Goal: Information Seeking & Learning: Learn about a topic

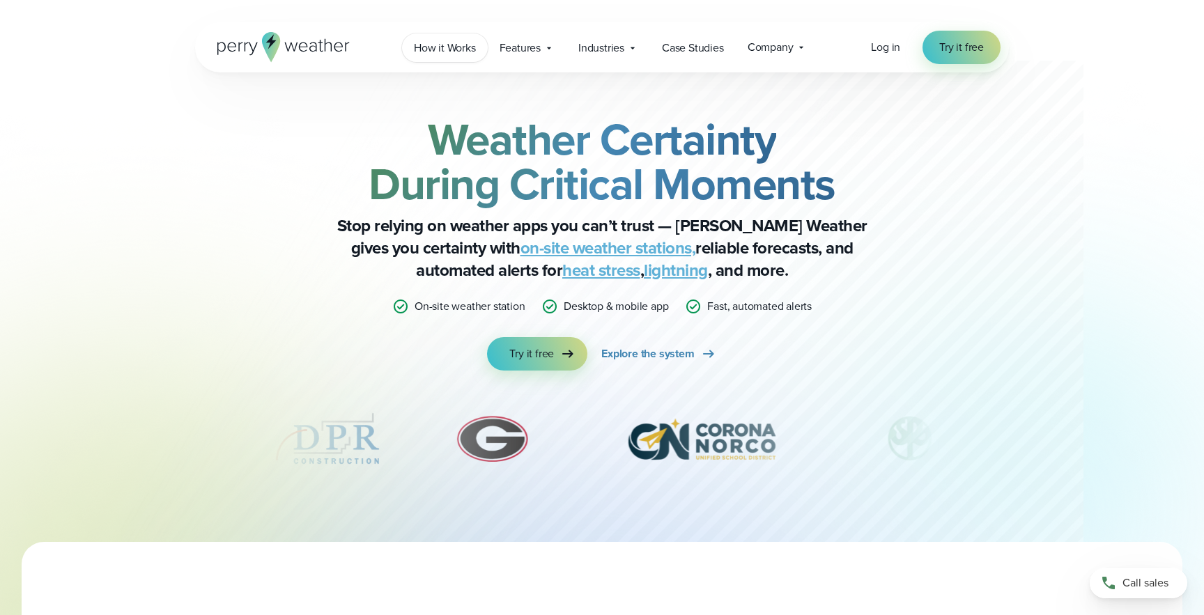
click at [441, 54] on span "How it Works" at bounding box center [445, 48] width 62 height 17
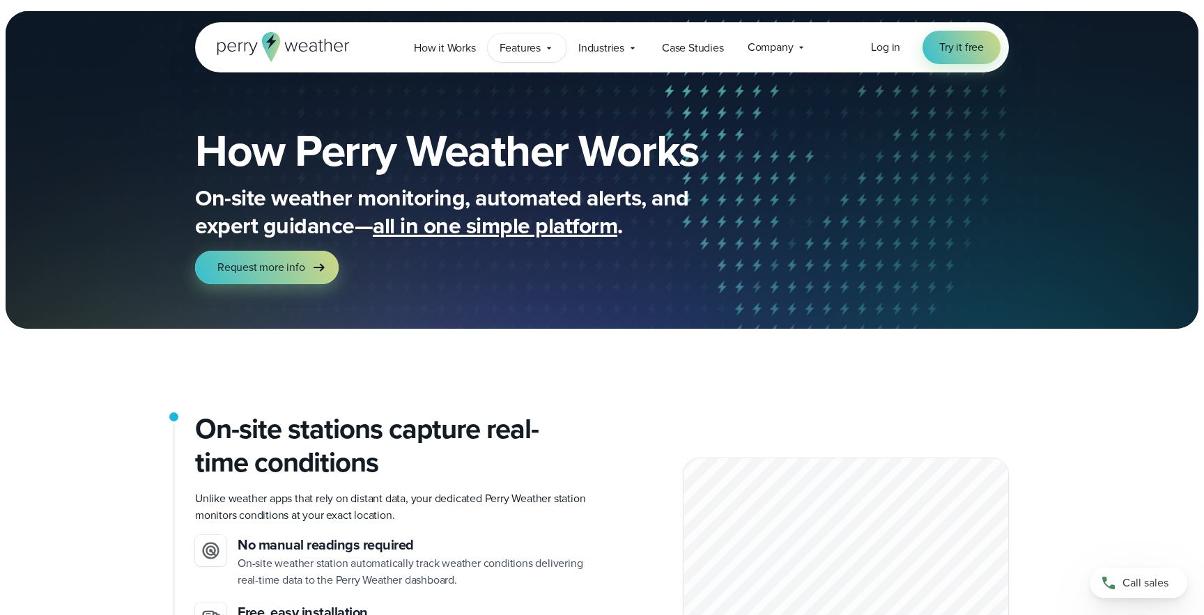
click at [544, 50] on icon at bounding box center [549, 48] width 11 height 11
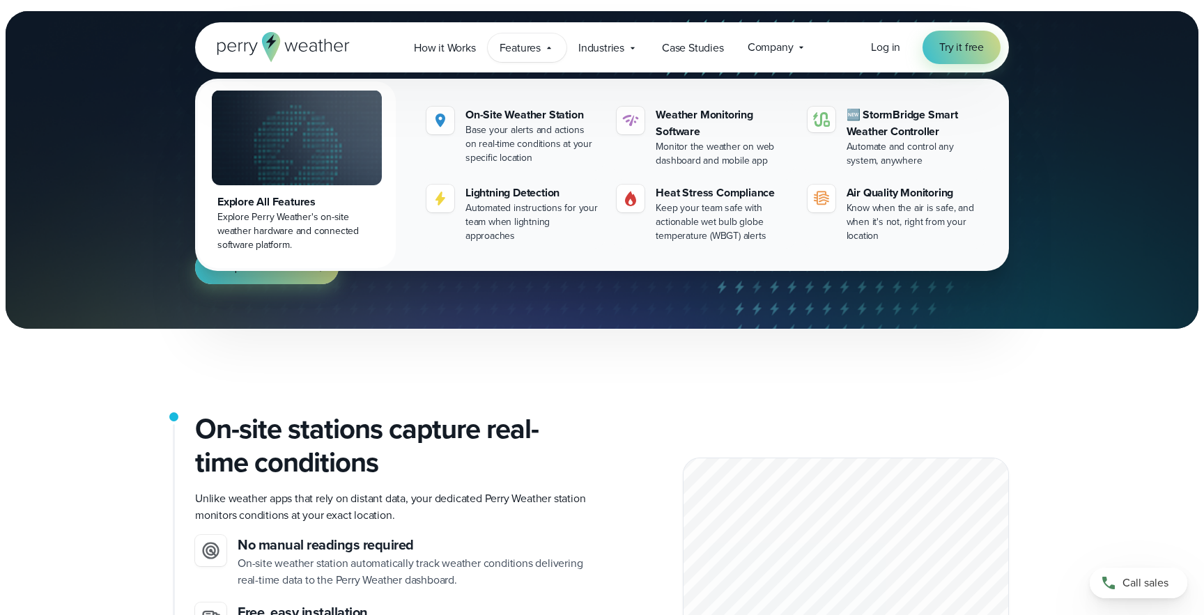
click at [332, 47] on icon at bounding box center [283, 47] width 132 height 30
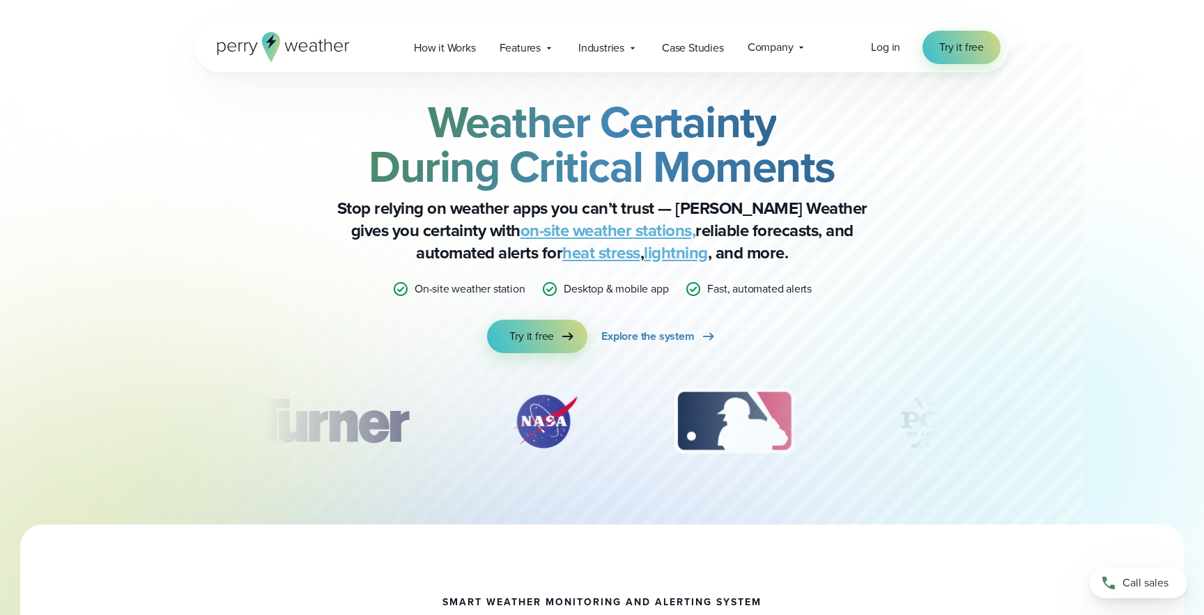
scroll to position [18, 0]
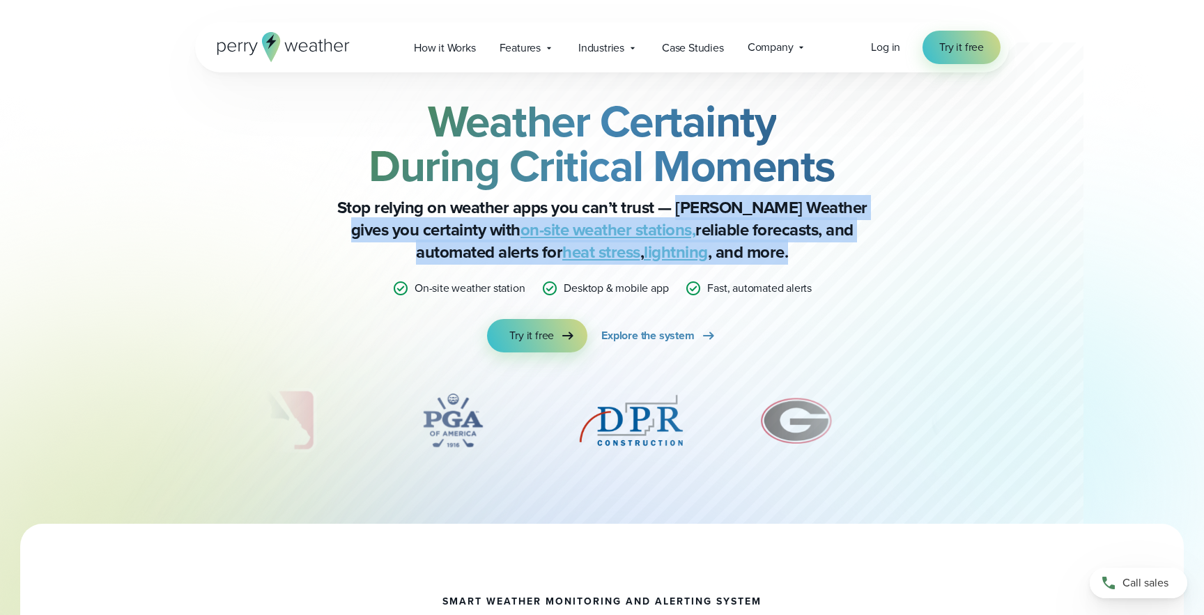
drag, startPoint x: 754, startPoint y: 254, endPoint x: 687, endPoint y: 205, distance: 82.8
click at [687, 205] on p "Stop relying on weather apps you can’t trust — Perry Weather gives you certaint…" at bounding box center [602, 230] width 558 height 67
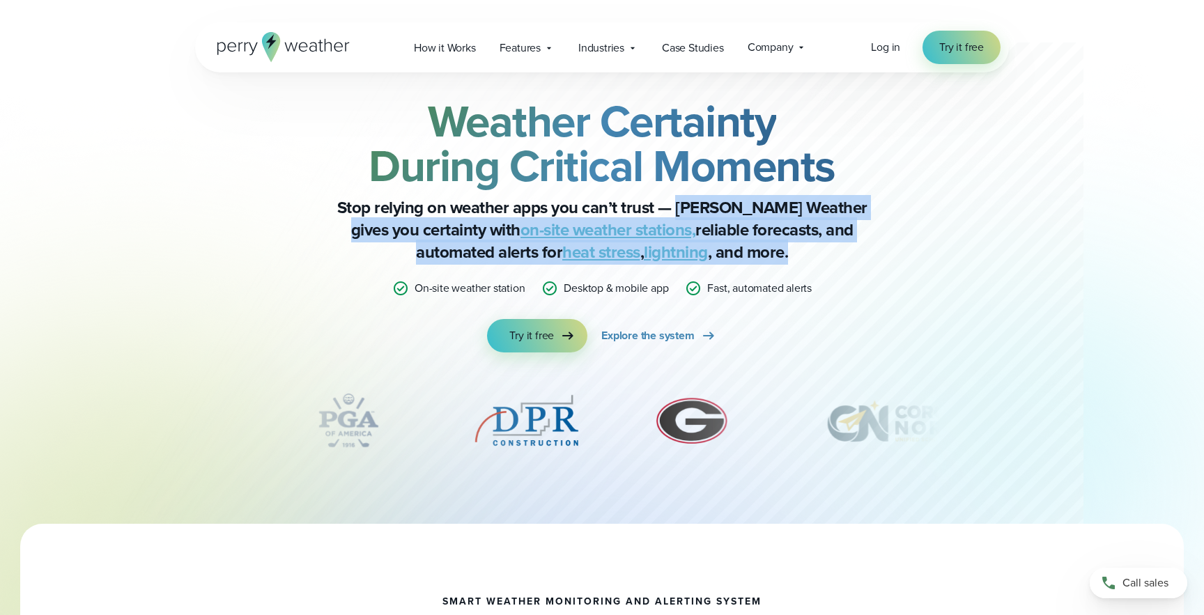
copy p "Perry Weather gives you certainty with on-site weather stations, reliable forec…"
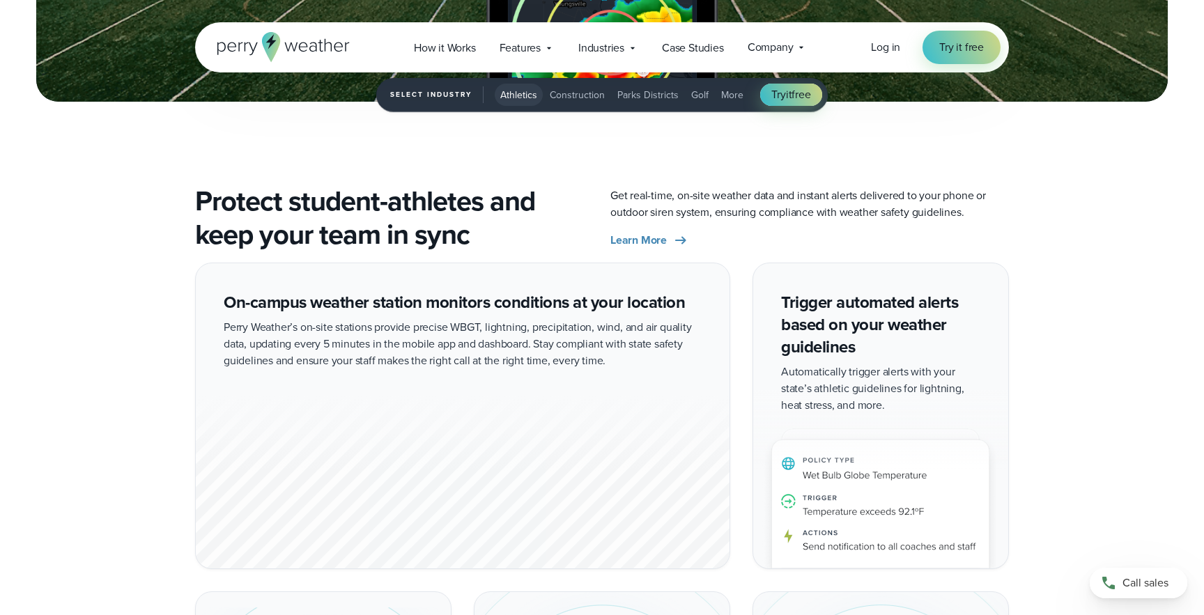
scroll to position [2273, 0]
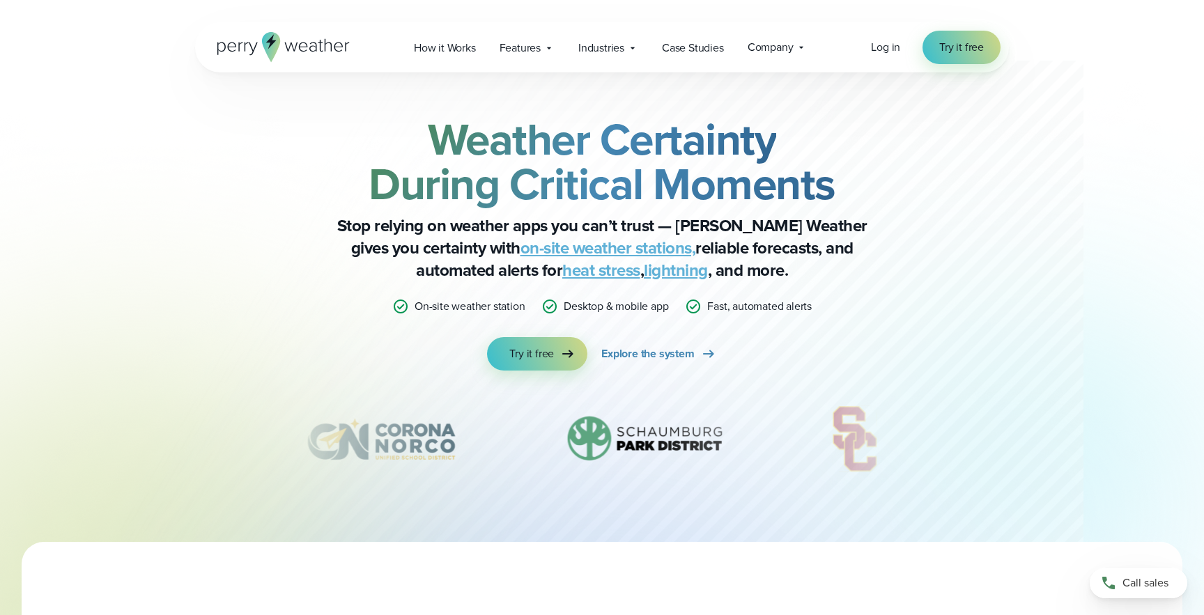
click at [521, 250] on link "on-site weather stations," at bounding box center [609, 248] width 176 height 25
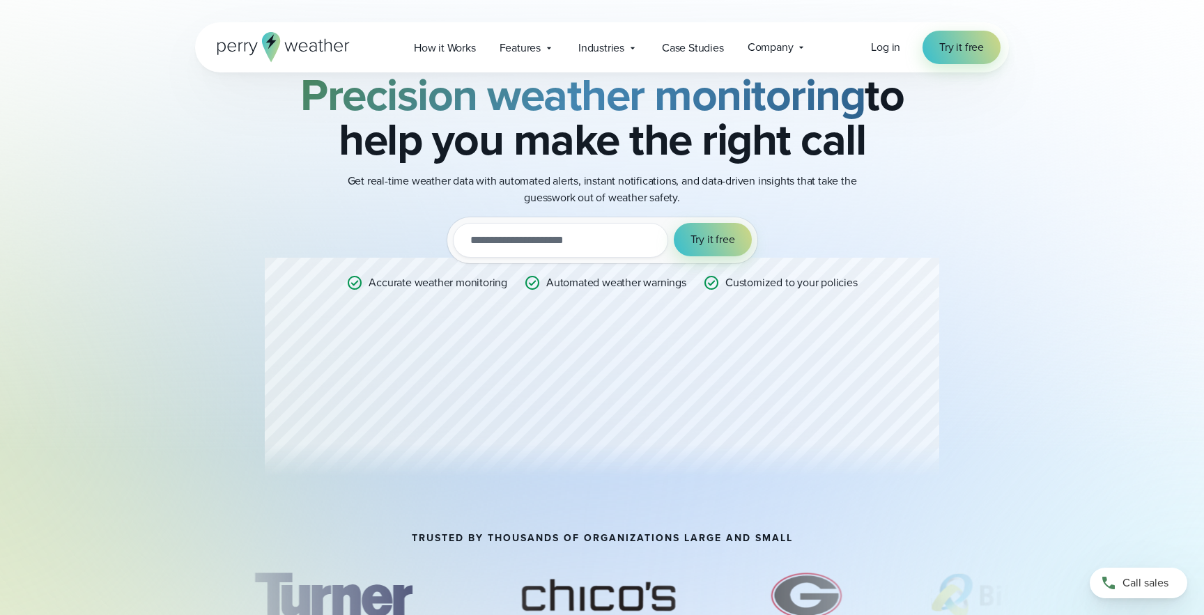
scroll to position [83, 0]
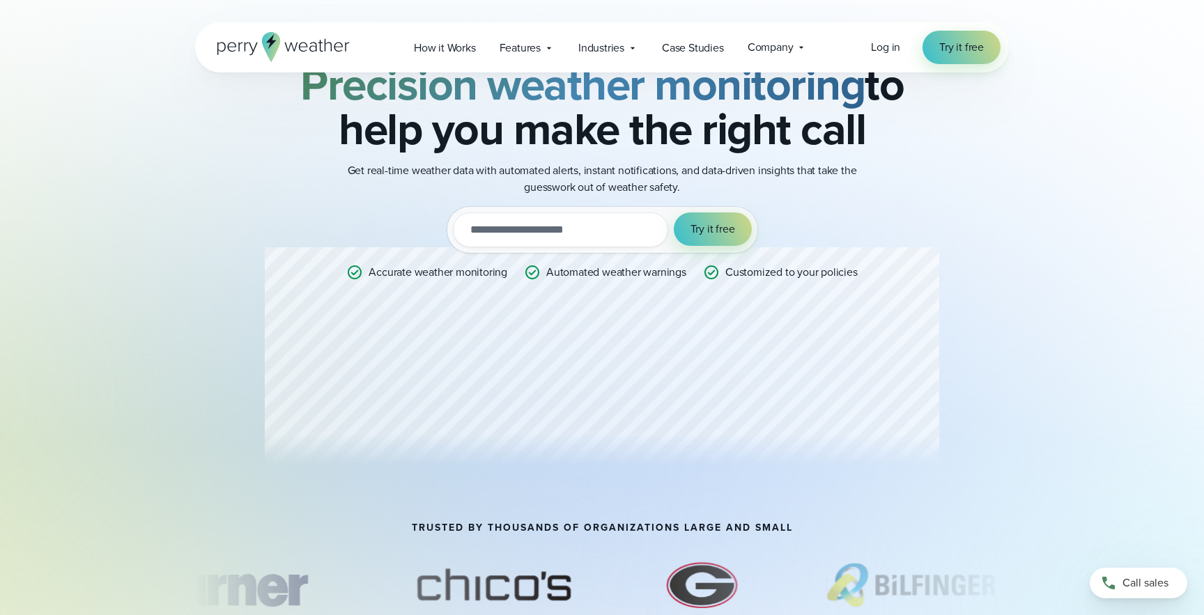
click at [238, 459] on div "Professional Weather Station Precision weather monitoring to help you make the …" at bounding box center [602, 256] width 814 height 533
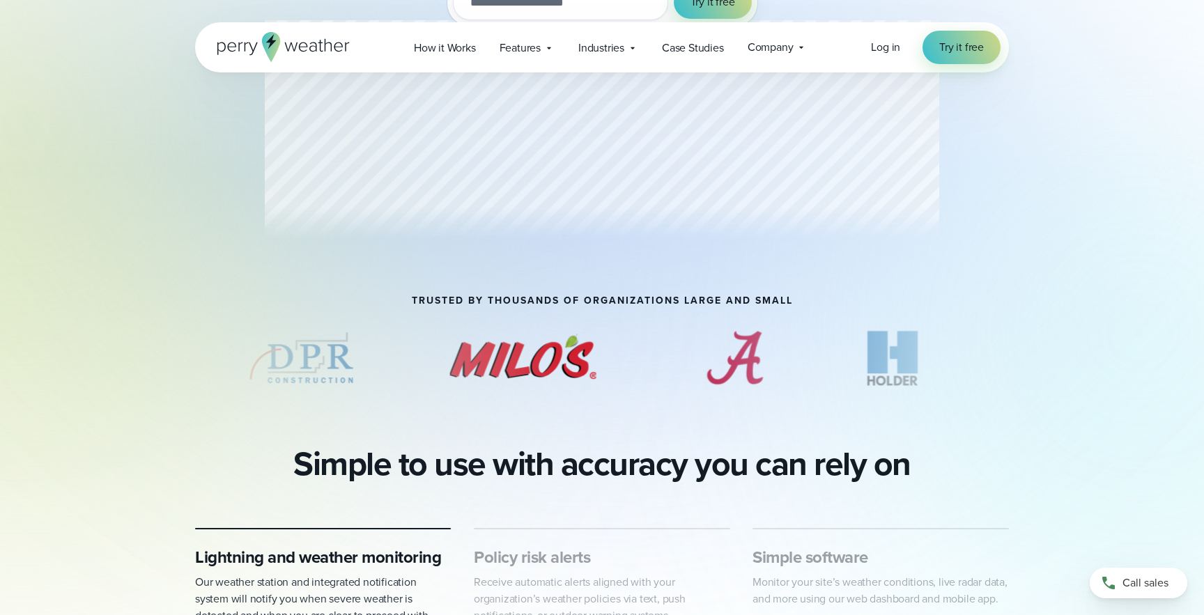
scroll to position [0, 0]
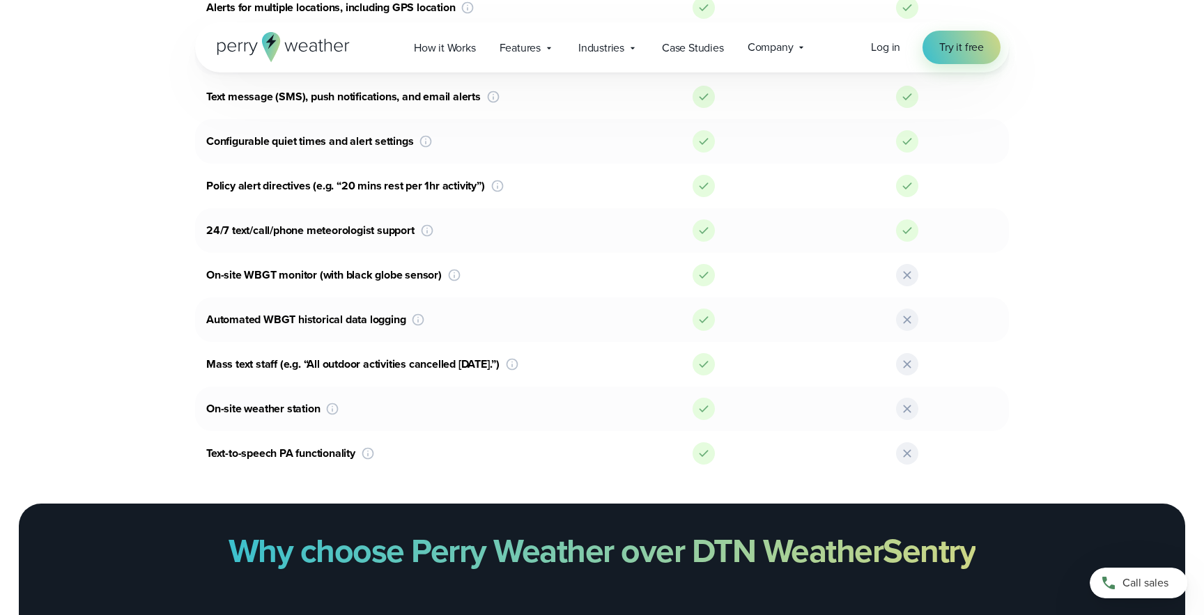
scroll to position [1204, 0]
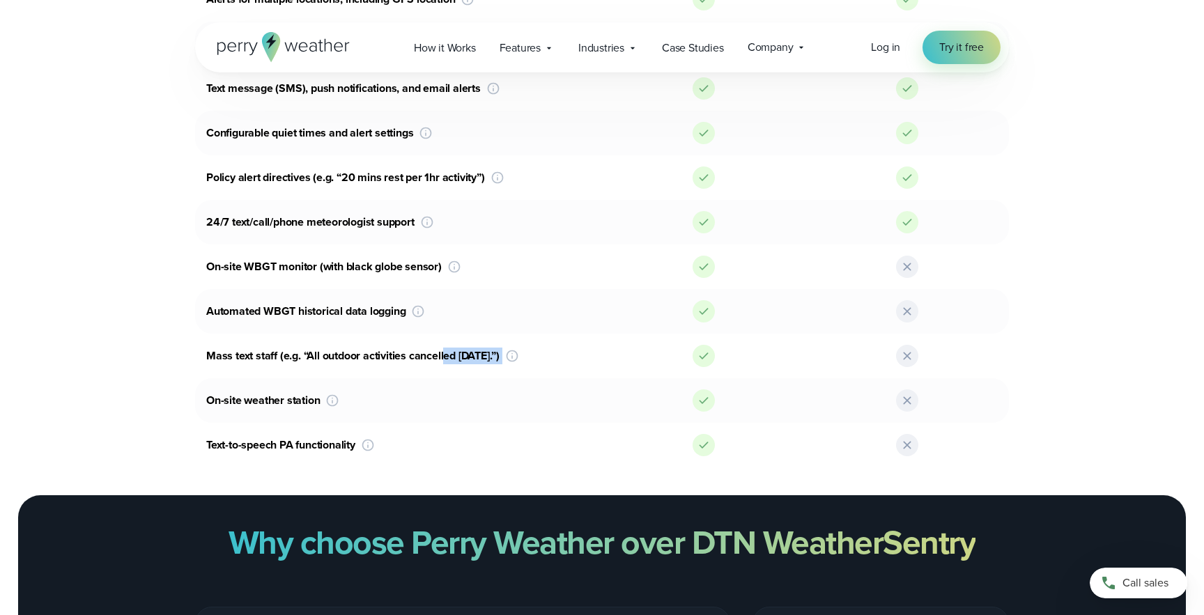
drag, startPoint x: 509, startPoint y: 358, endPoint x: 240, endPoint y: 341, distance: 270.2
click at [240, 341] on div "Mass text staff (e.g. “All outdoor activities cancelled today.”) Send a one-way…" at bounding box center [602, 356] width 814 height 45
click at [125, 387] on div "Perry Weather DTN WeatherSentry Web Dashboard & Mobile App Web dashboard and mo…" at bounding box center [602, 135] width 1004 height 663
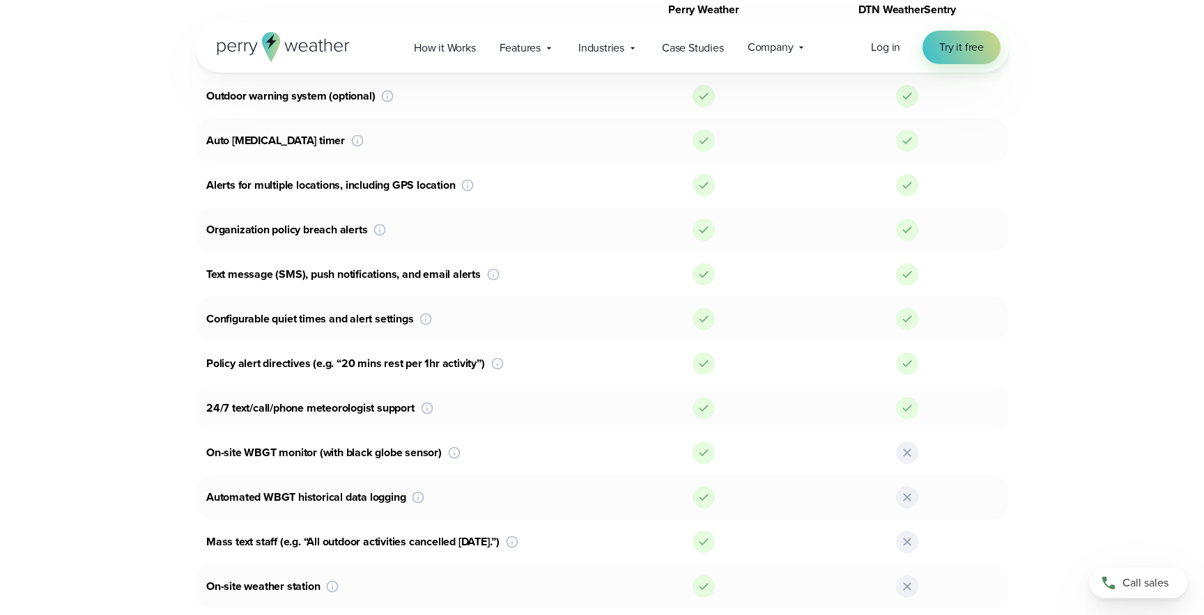
scroll to position [1036, 0]
